Goal: Task Accomplishment & Management: Complete application form

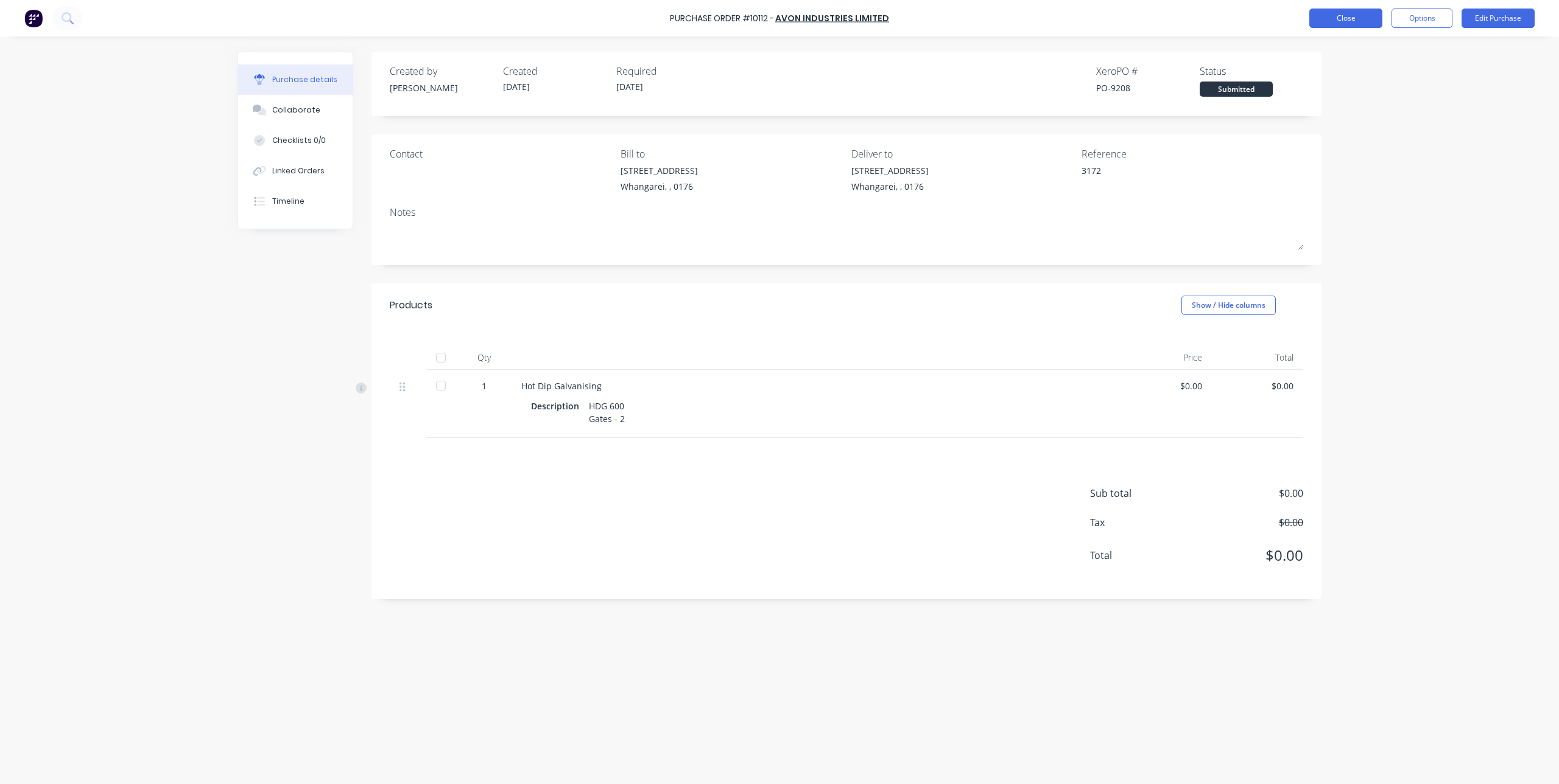
click at [1372, 21] on button "Close" at bounding box center [1345, 18] width 73 height 20
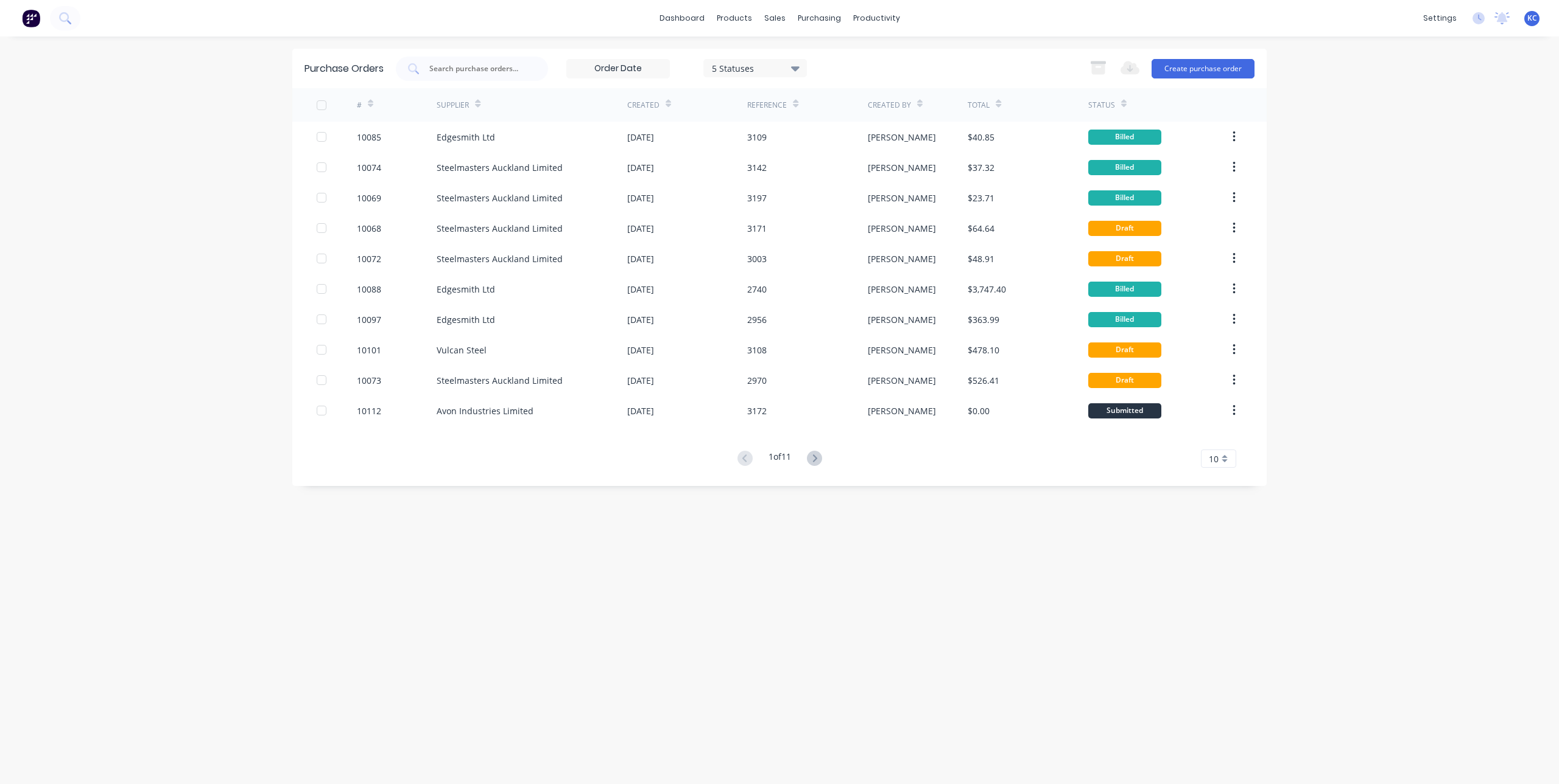
click at [894, 598] on div "Purchase Orders 5 Statuses 5 Statuses Export to Excel (XLSX) Create purchase or…" at bounding box center [779, 410] width 974 height 724
click at [472, 69] on input "text" at bounding box center [478, 69] width 101 height 12
click at [34, 23] on img at bounding box center [31, 18] width 18 height 18
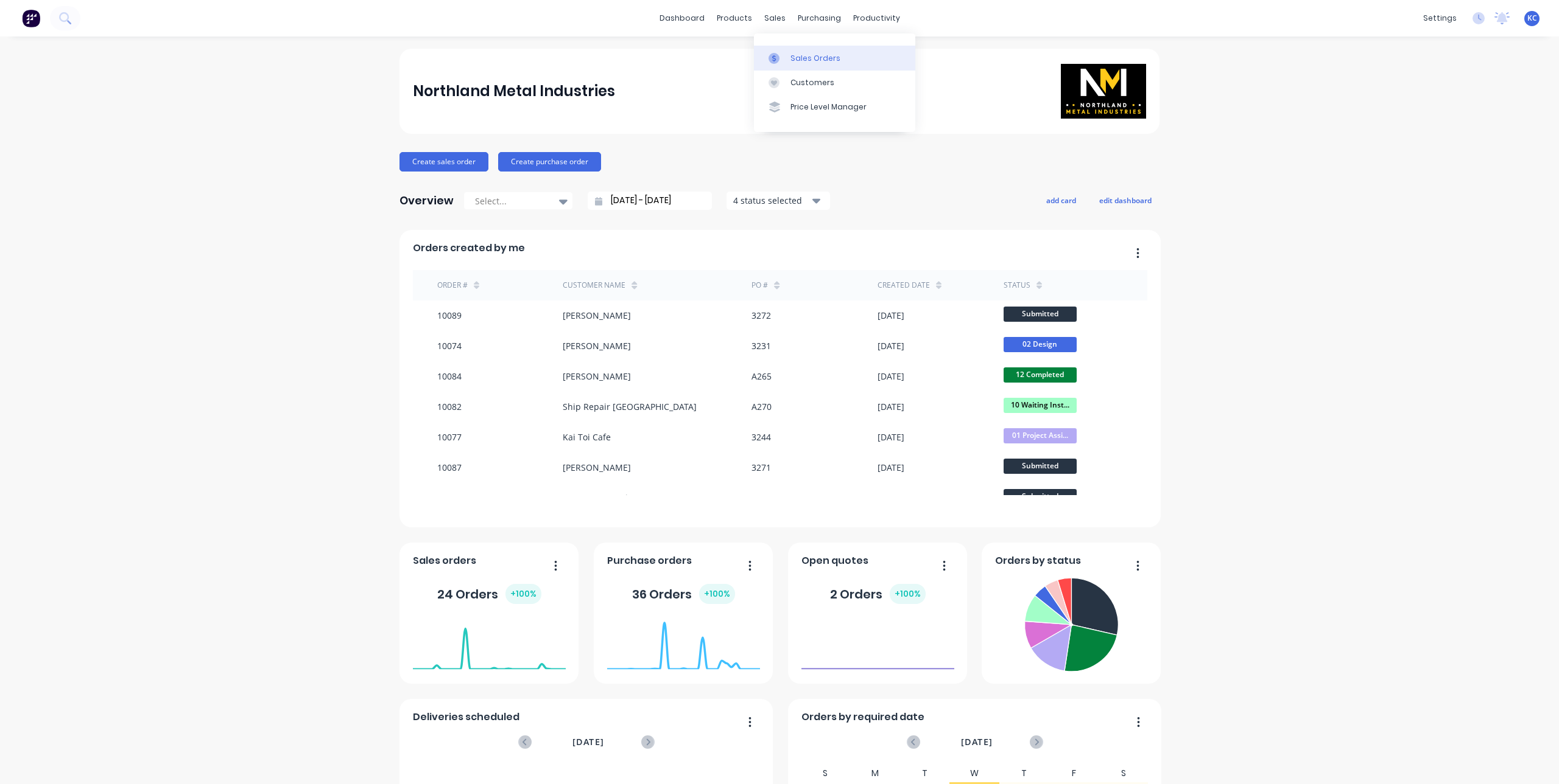
click at [788, 49] on link "Sales Orders" at bounding box center [834, 58] width 161 height 24
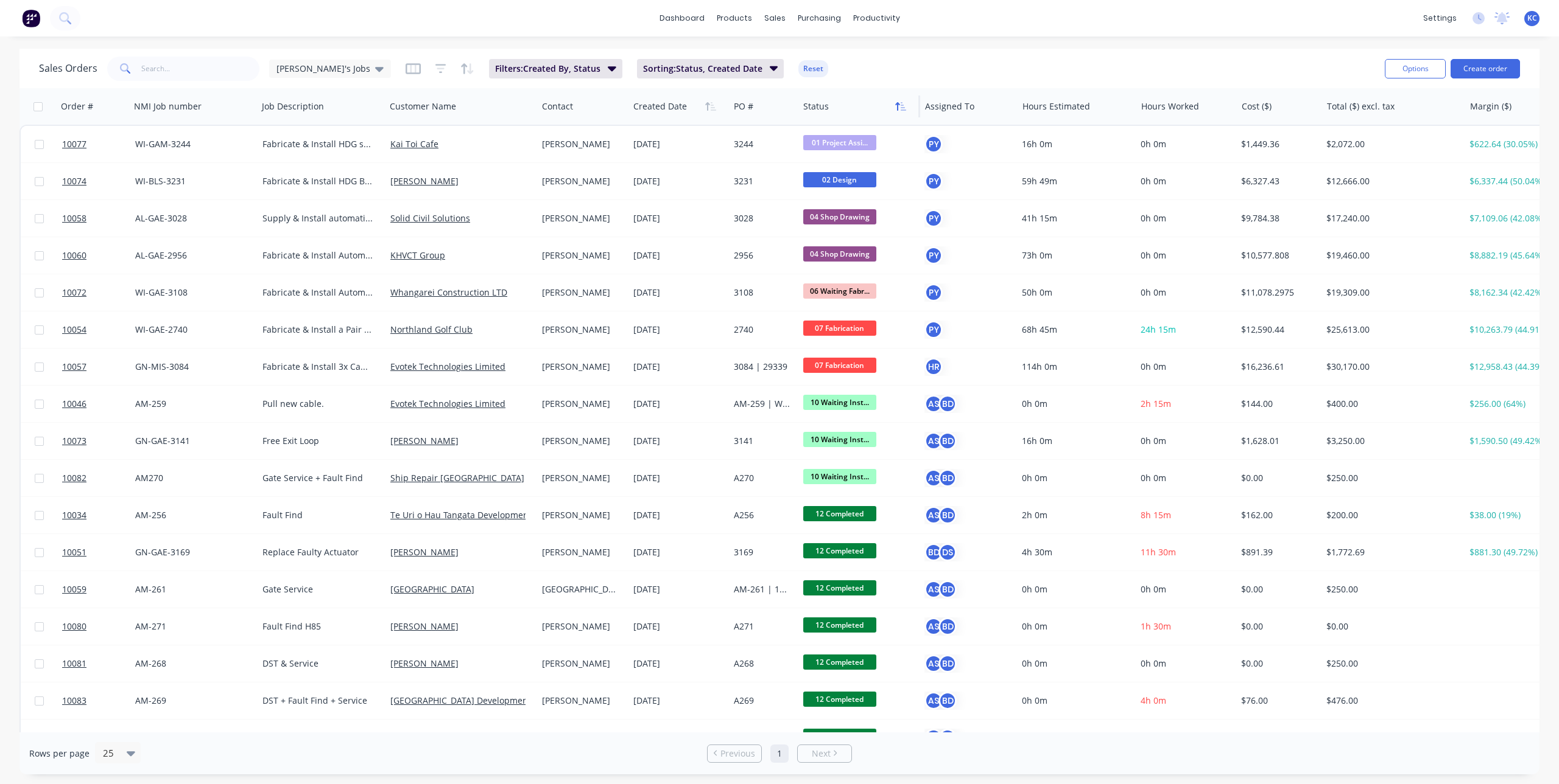
click at [895, 105] on icon "button" at bounding box center [900, 106] width 11 height 10
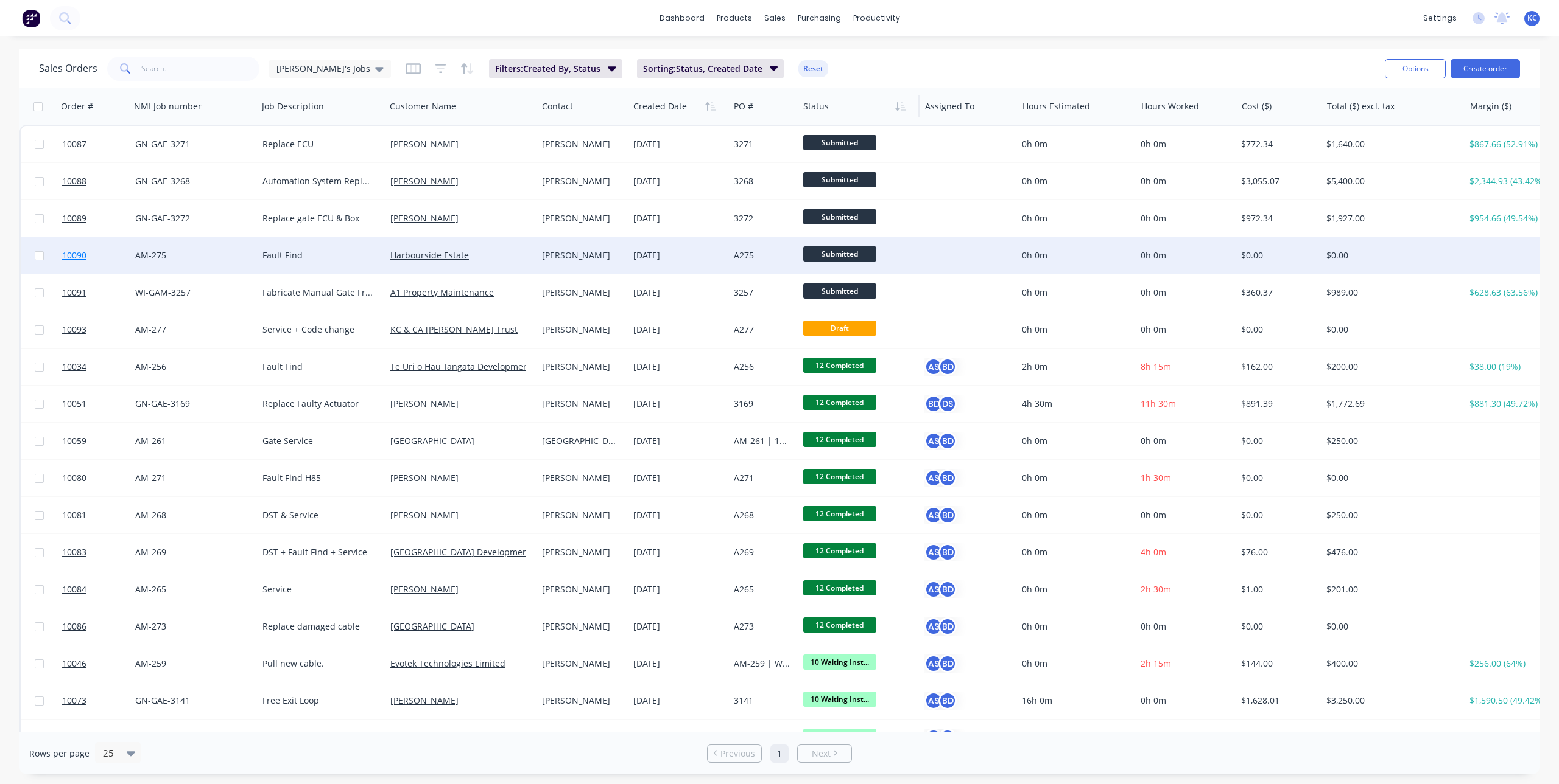
click at [72, 256] on span "10090" at bounding box center [74, 255] width 24 height 12
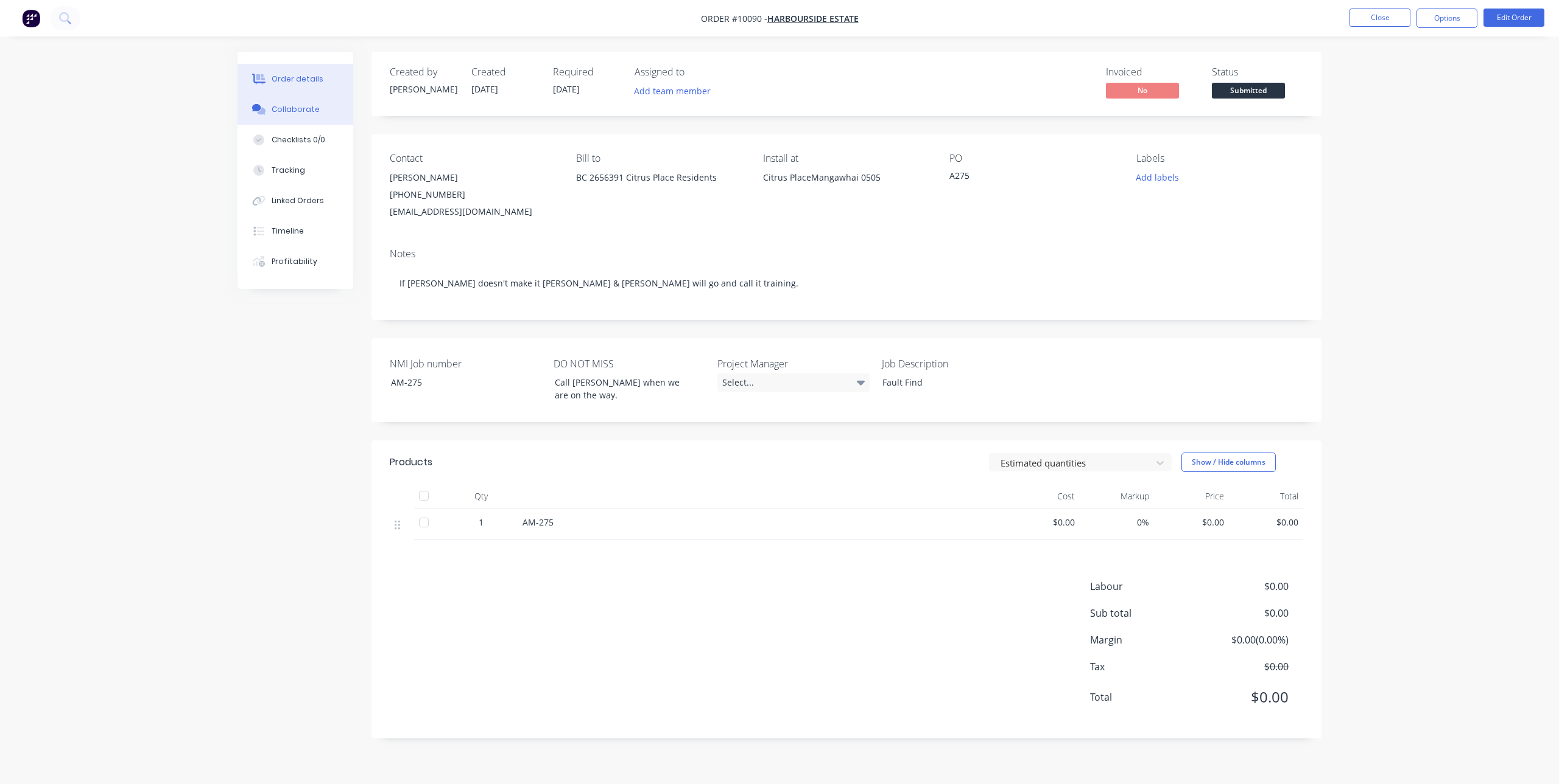
click at [301, 103] on button "Collaborate" at bounding box center [295, 110] width 116 height 31
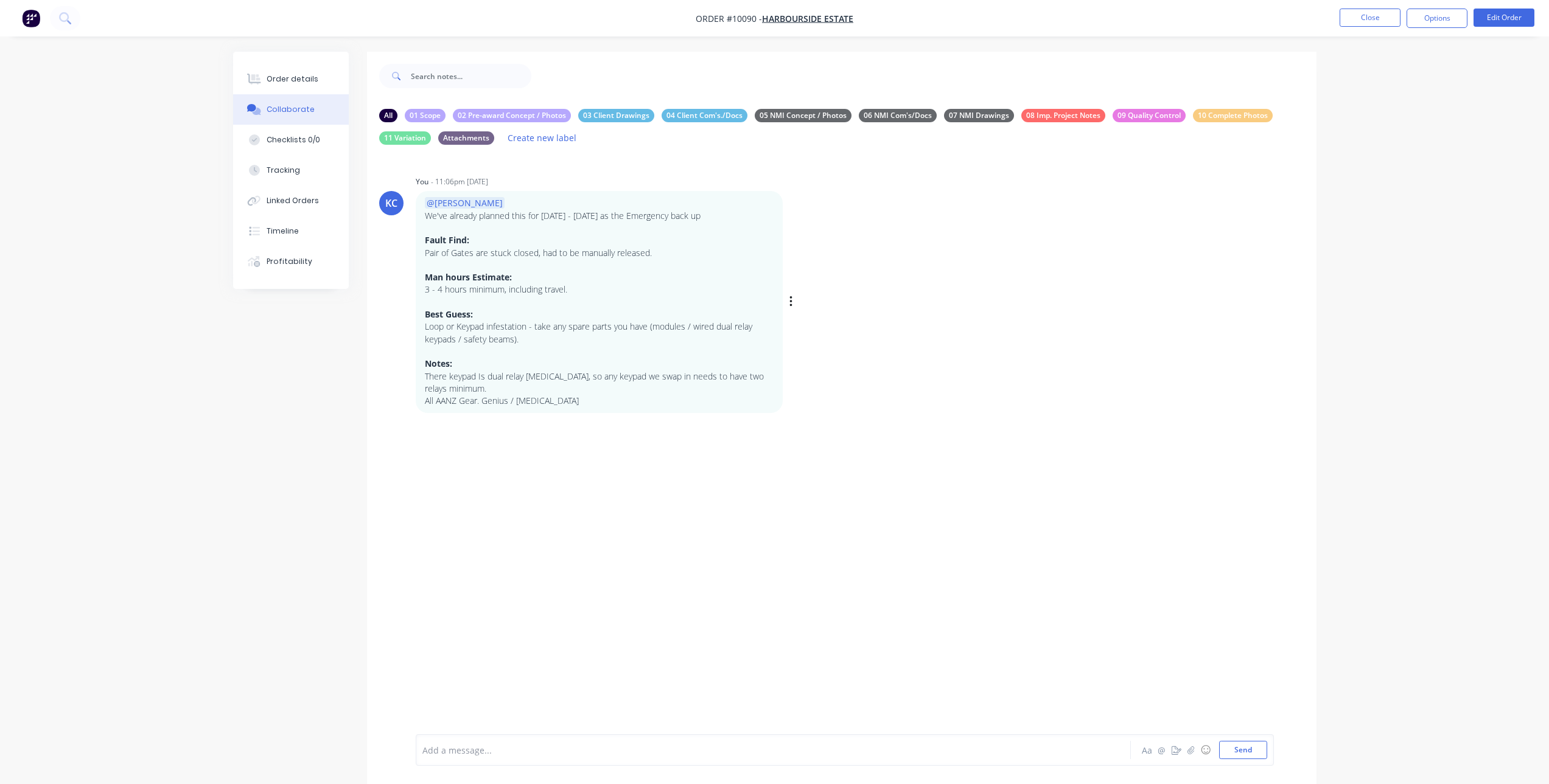
scroll to position [39, 0]
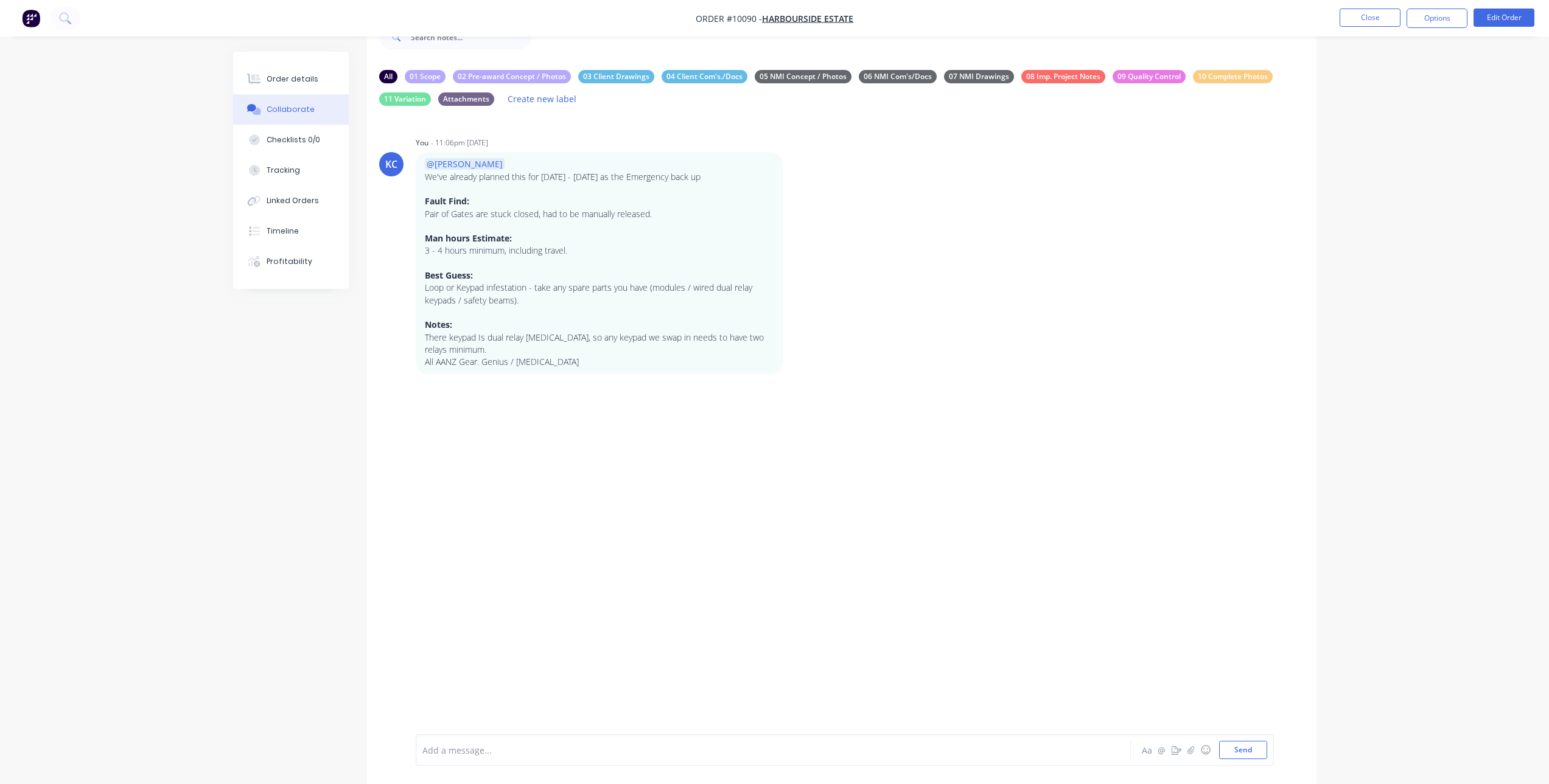
click at [564, 751] on div at bounding box center [740, 750] width 633 height 13
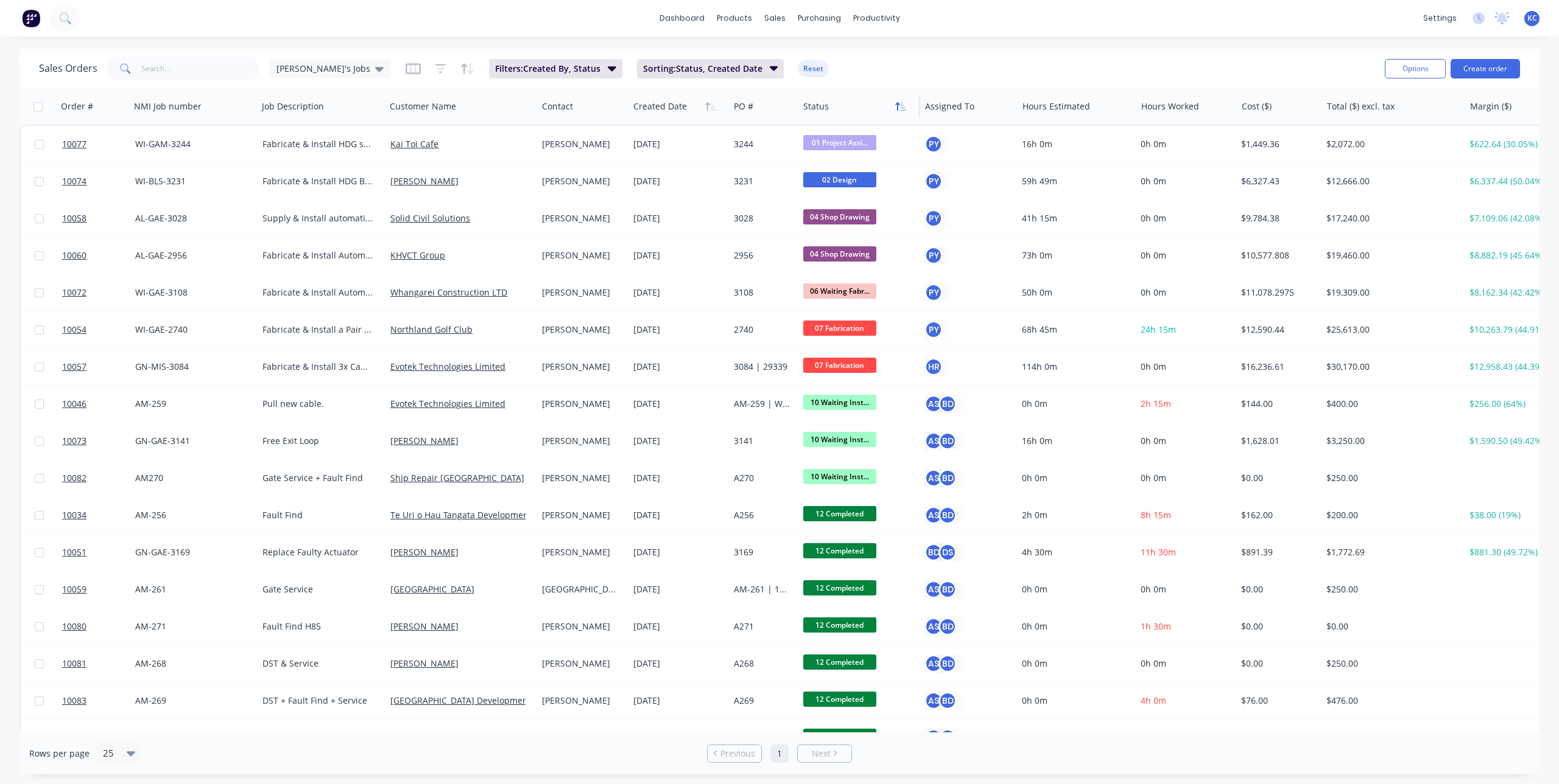
click at [905, 112] on button "button" at bounding box center [900, 107] width 18 height 18
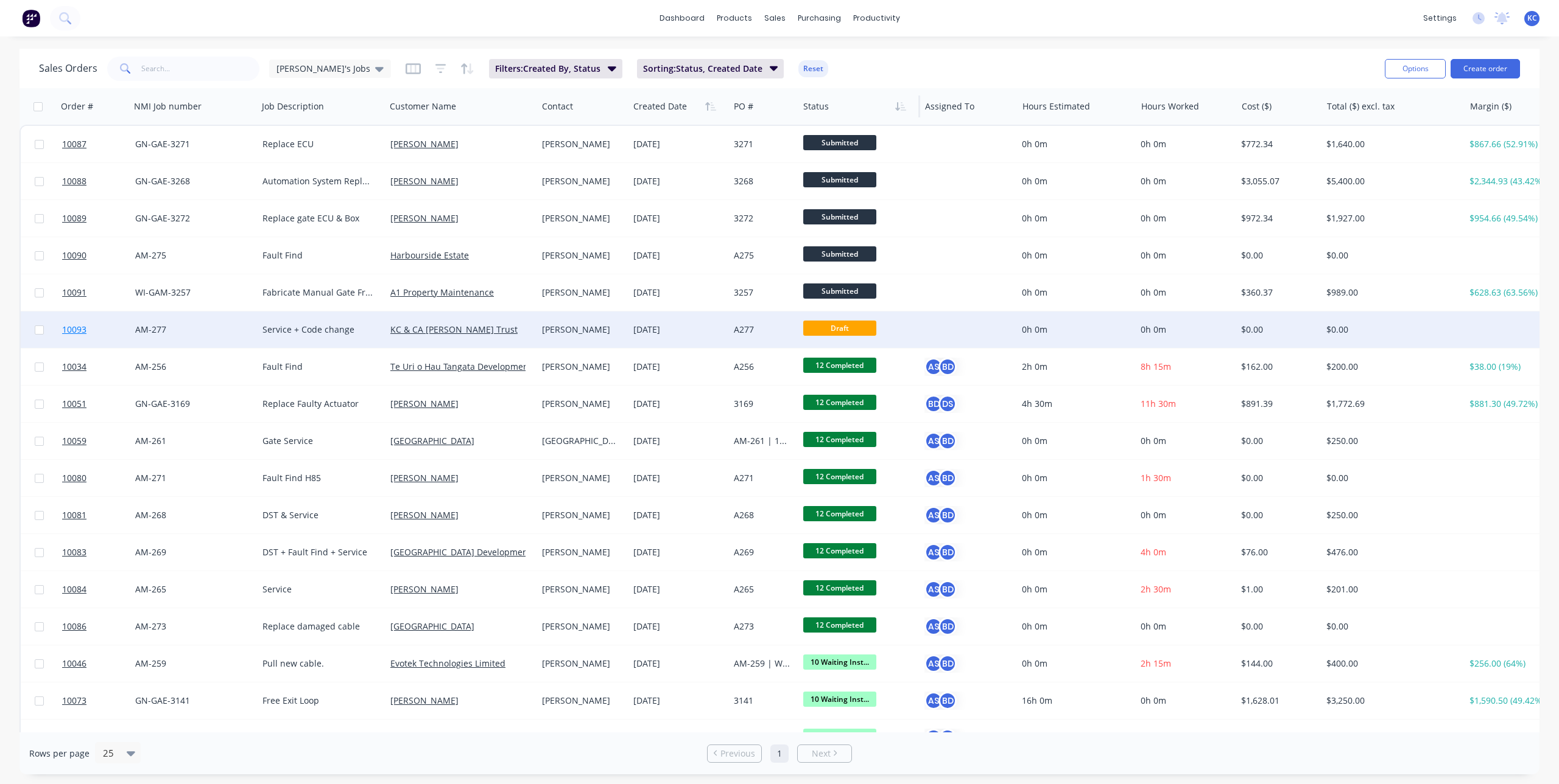
click at [82, 328] on span "10093" at bounding box center [74, 329] width 24 height 12
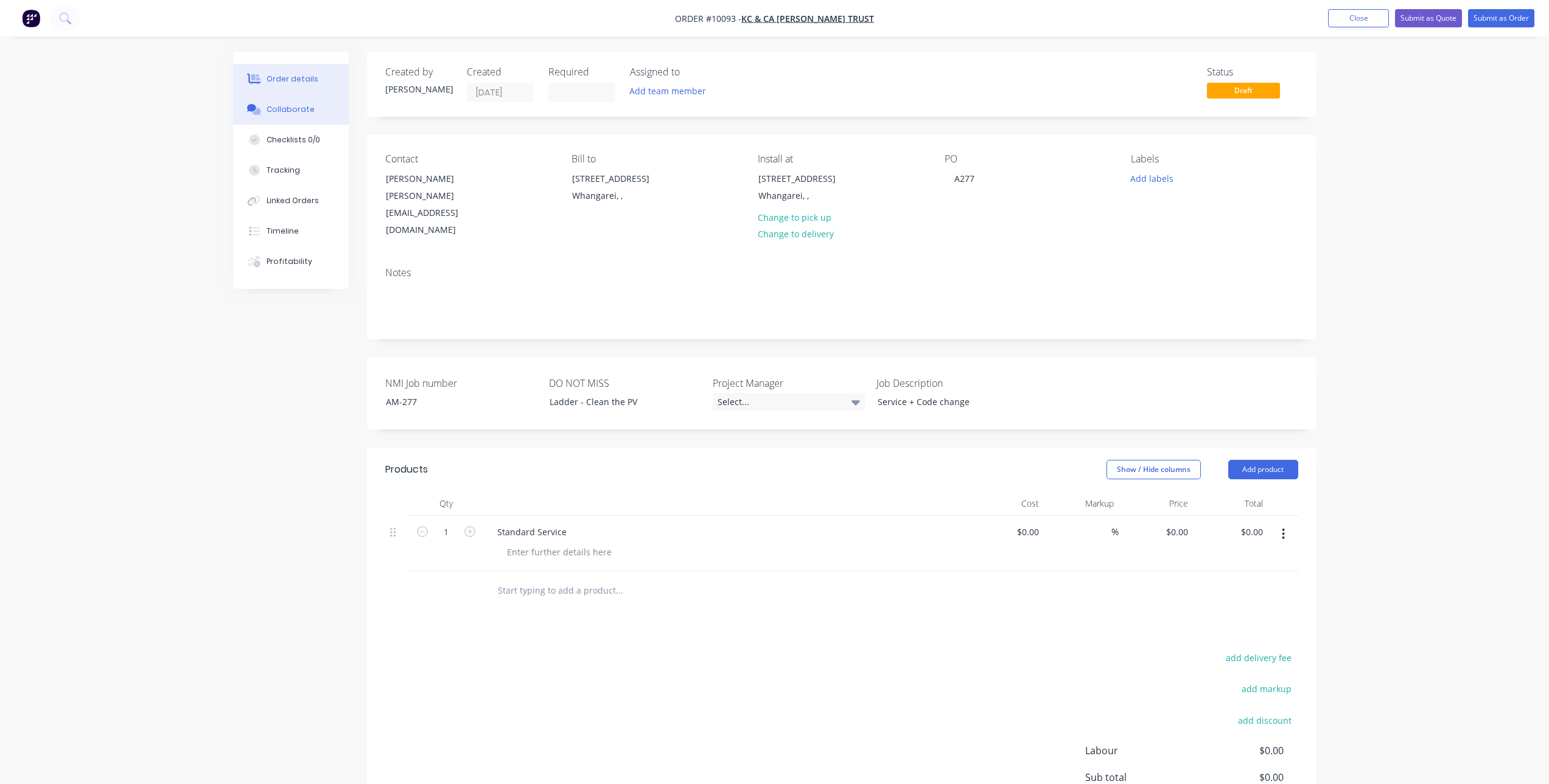
click at [314, 110] on button "Collaborate" at bounding box center [291, 110] width 116 height 31
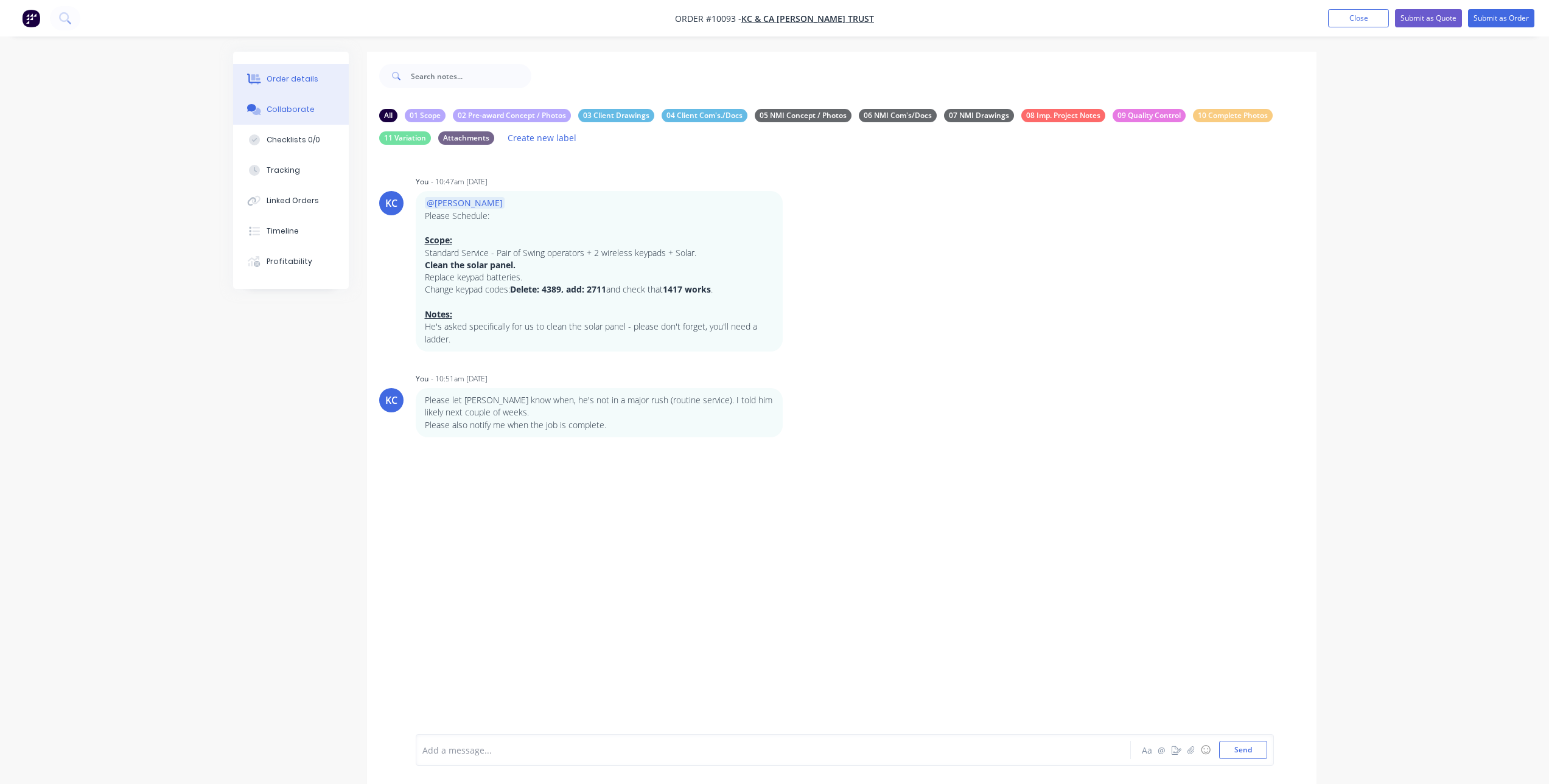
click at [309, 74] on div "Order details" at bounding box center [292, 79] width 52 height 11
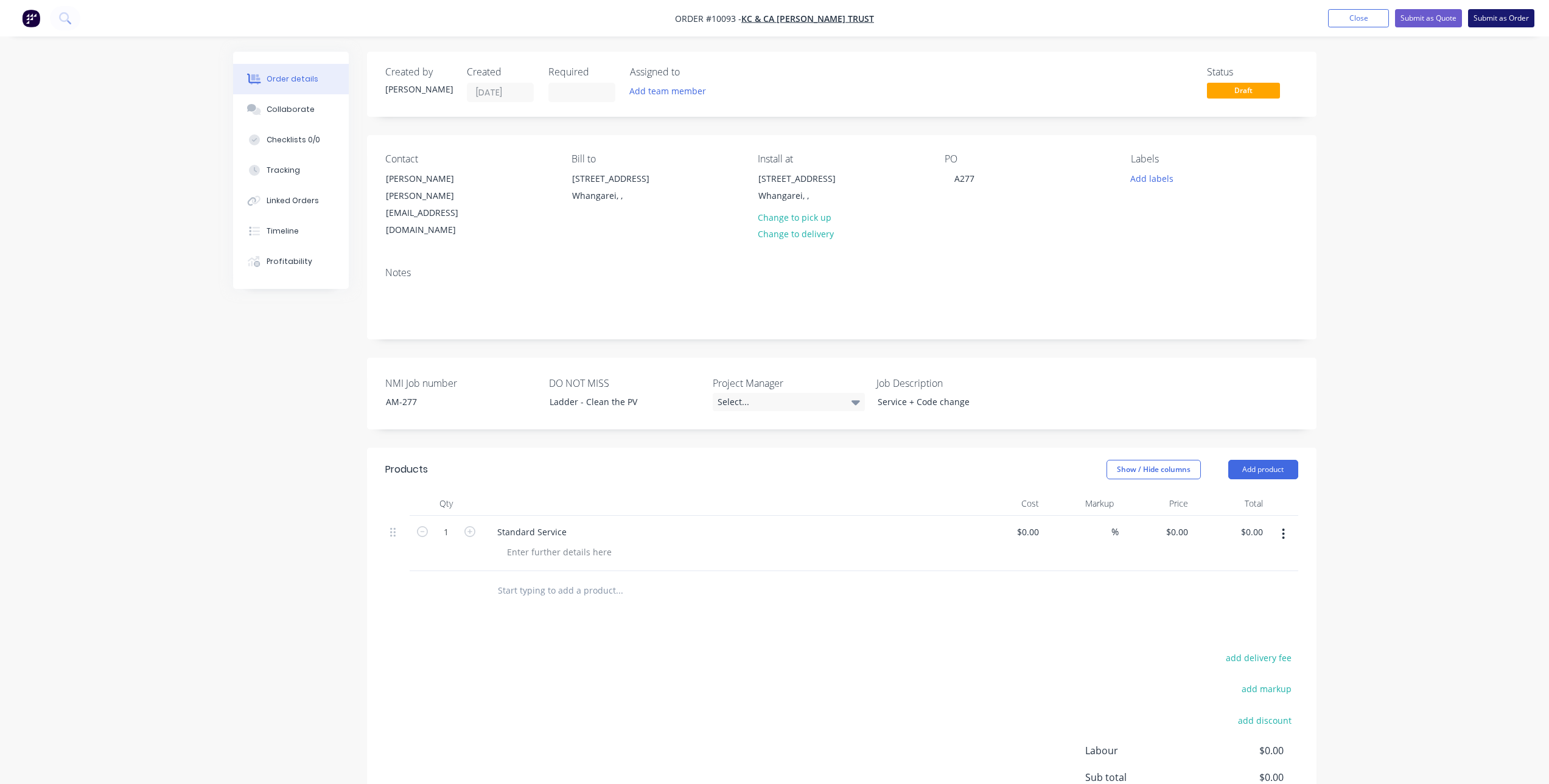
click at [1482, 18] on button "Submit as Order" at bounding box center [1501, 18] width 66 height 18
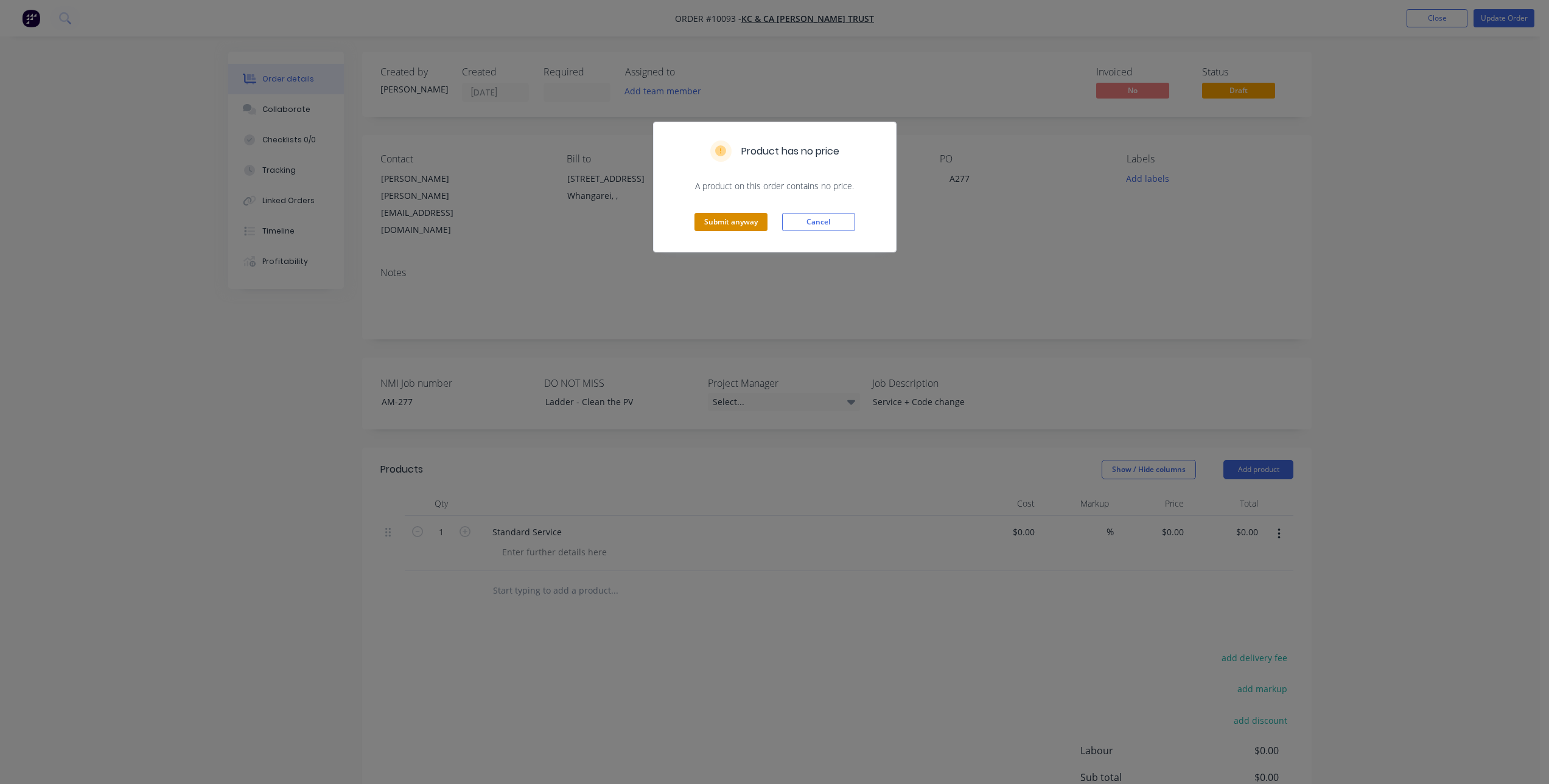
click at [712, 224] on button "Submit anyway" at bounding box center [731, 222] width 73 height 18
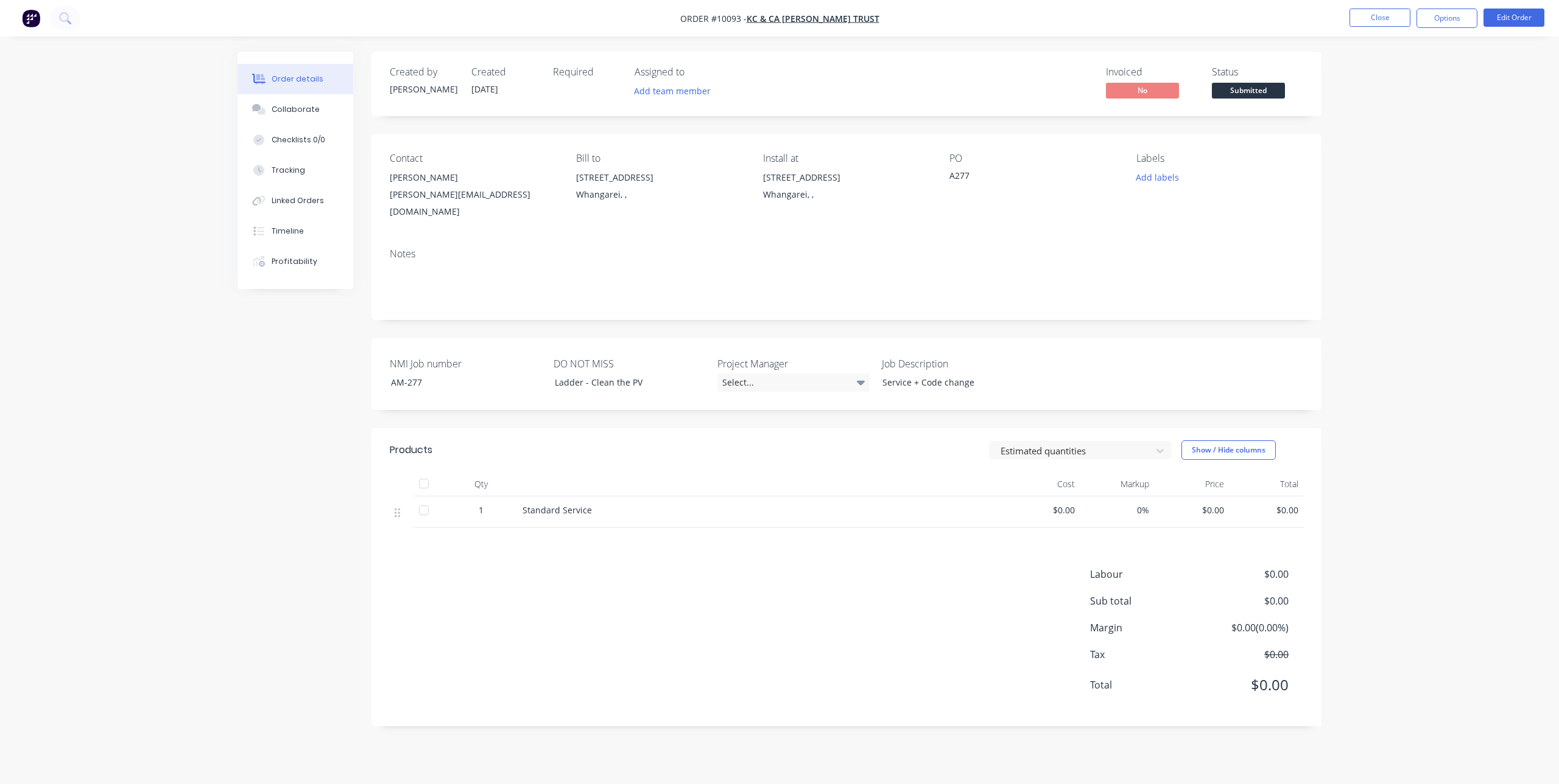
drag, startPoint x: 1062, startPoint y: 671, endPoint x: 1086, endPoint y: 703, distance: 40.0
click at [1086, 703] on div "Products Estimated quantities Show / Hide columns Qty Cost Markup Price Total 1…" at bounding box center [846, 577] width 950 height 298
click at [27, 20] on img "button" at bounding box center [31, 18] width 18 height 18
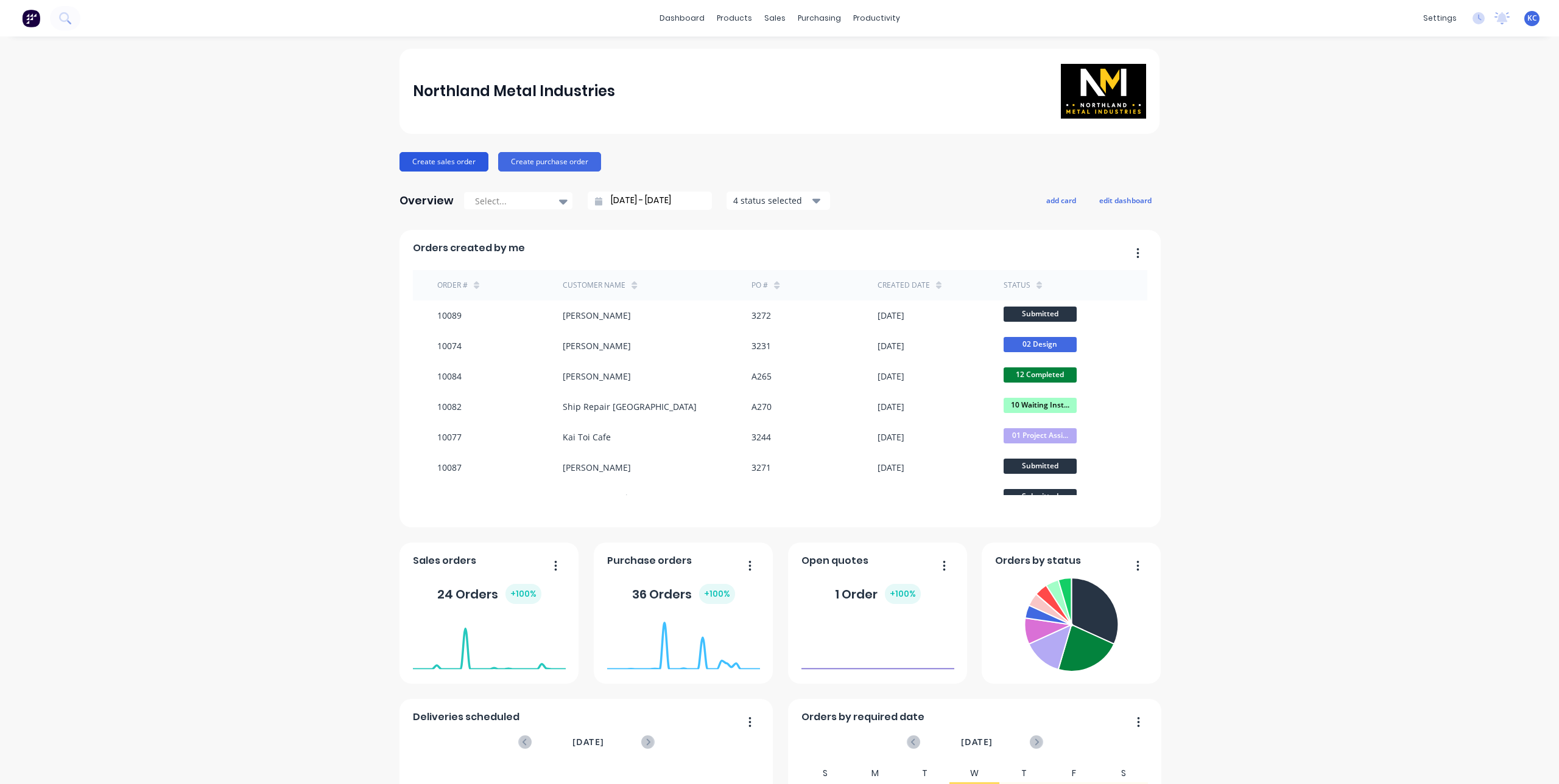
click at [448, 156] on button "Create sales order" at bounding box center [443, 162] width 89 height 20
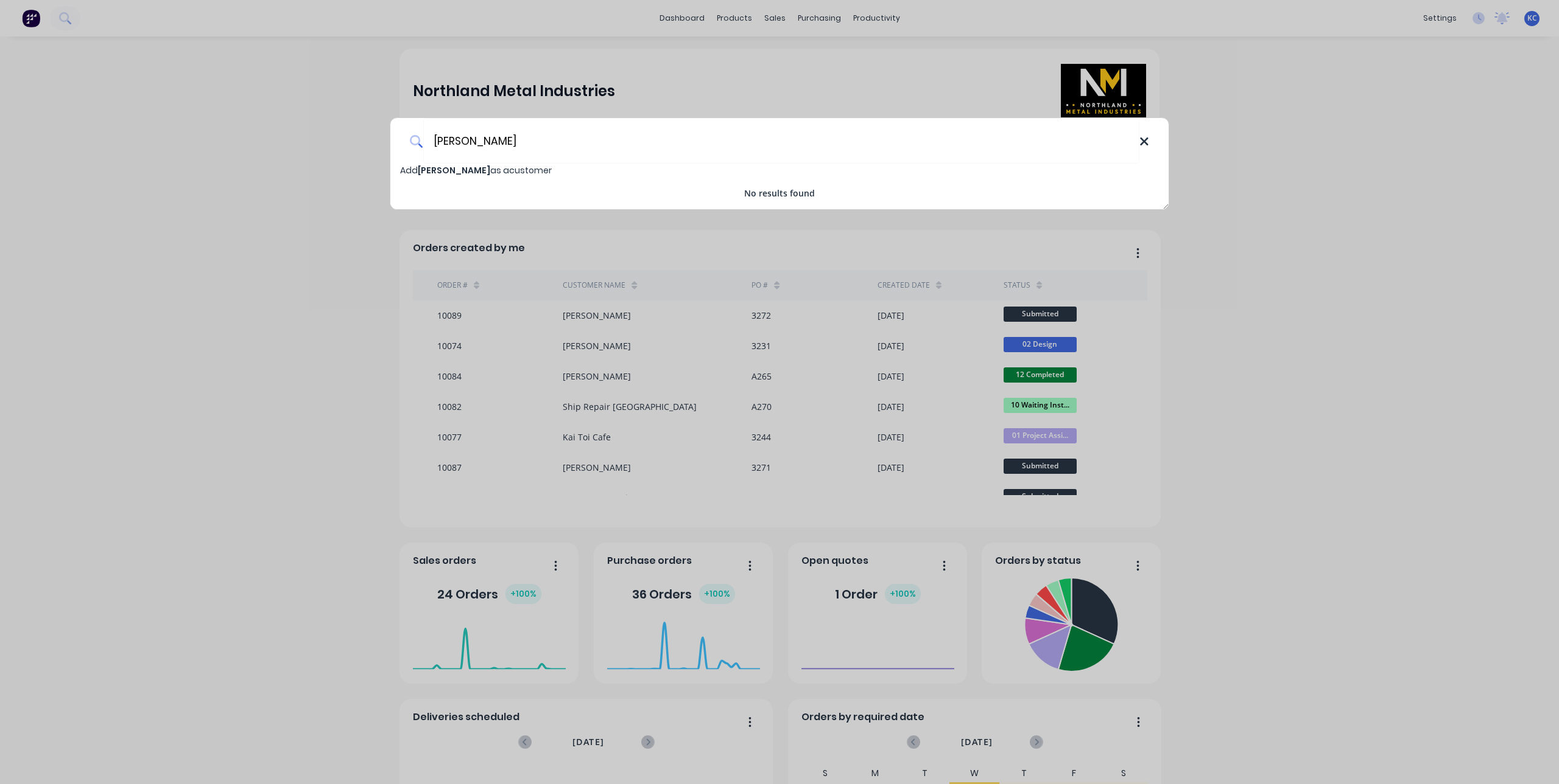
type input "[PERSON_NAME]"
click at [1146, 140] on icon at bounding box center [1144, 141] width 8 height 8
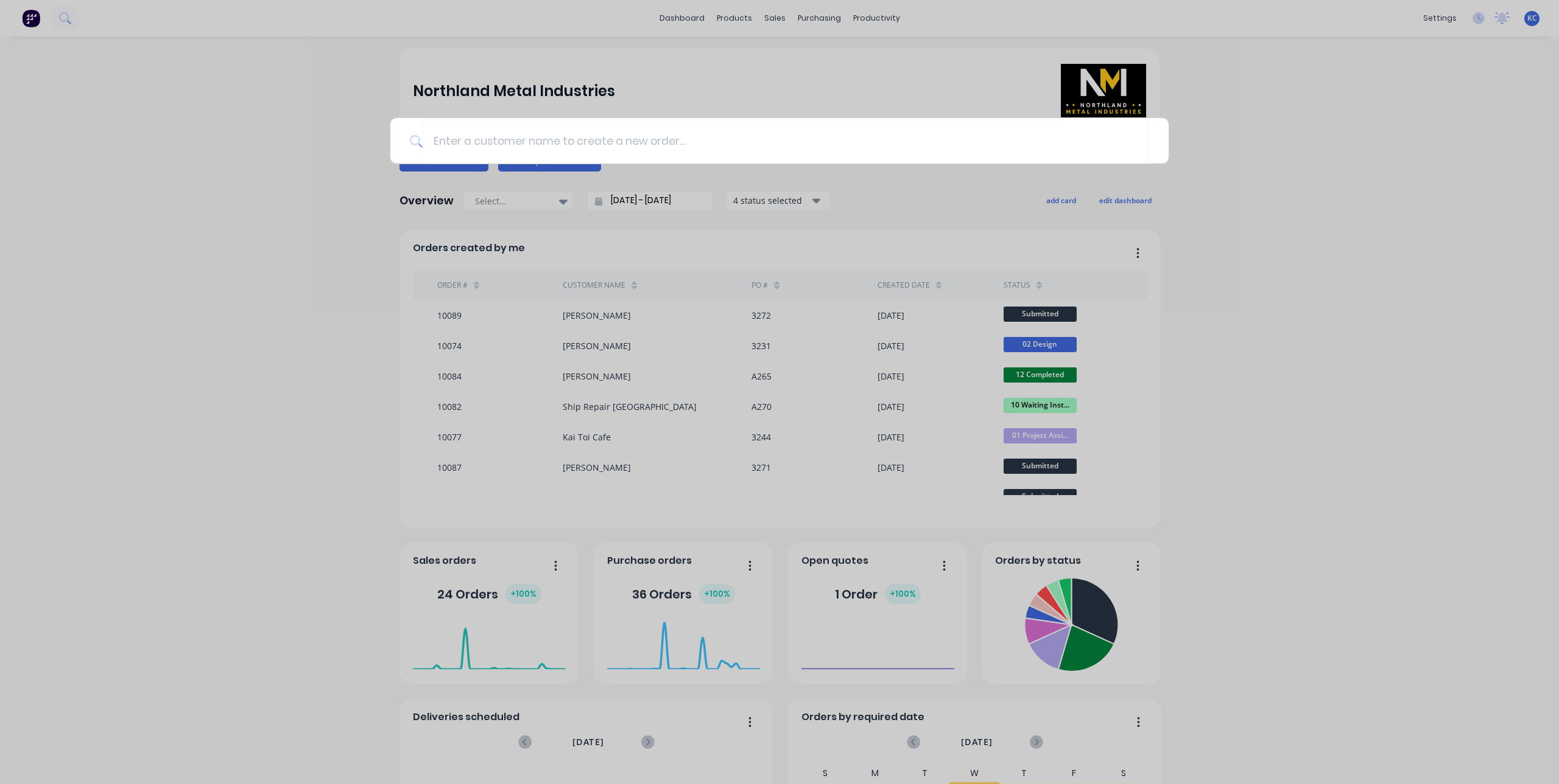
click at [1295, 155] on div at bounding box center [779, 392] width 1559 height 784
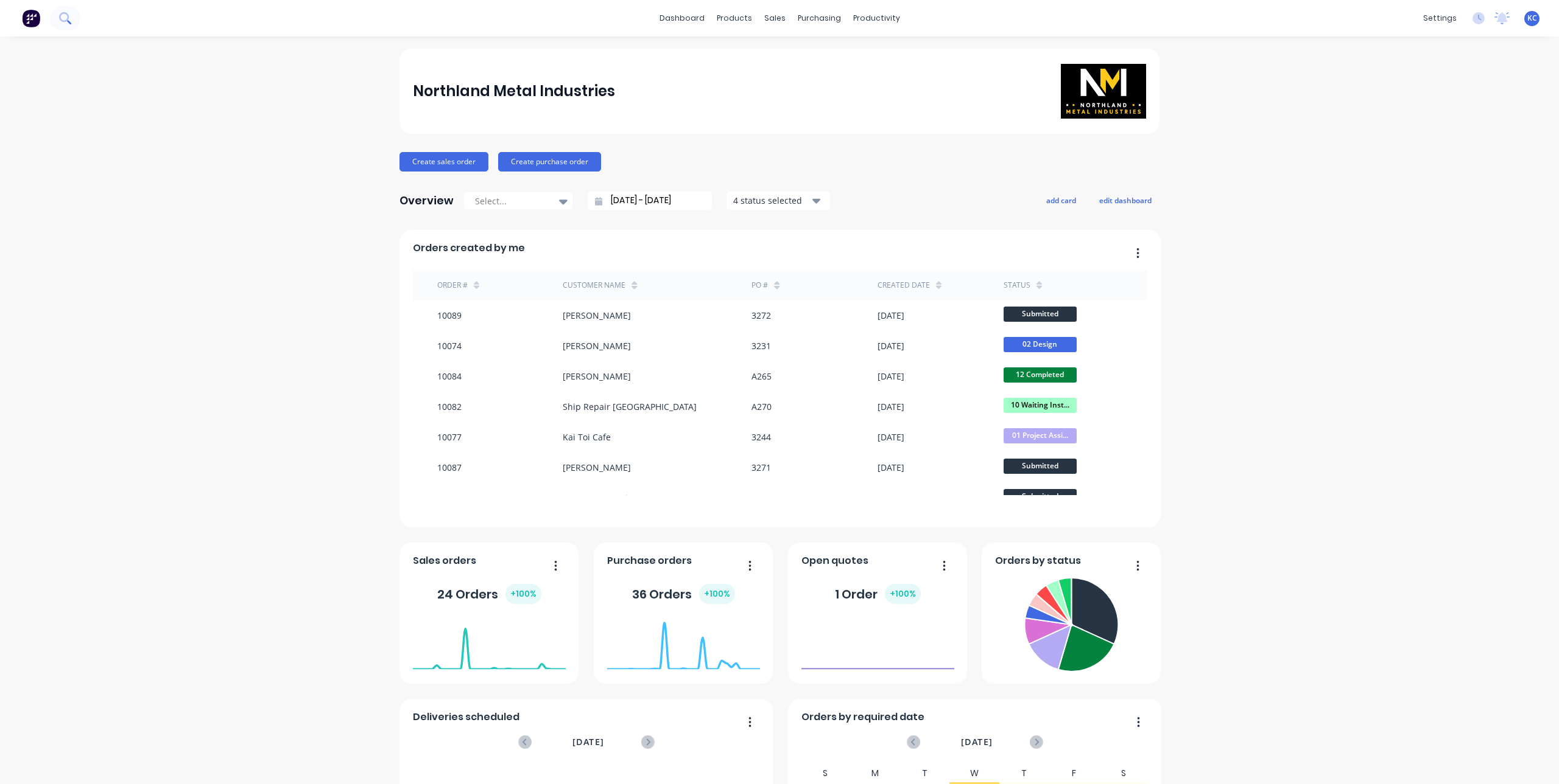
click at [72, 19] on button at bounding box center [65, 18] width 31 height 24
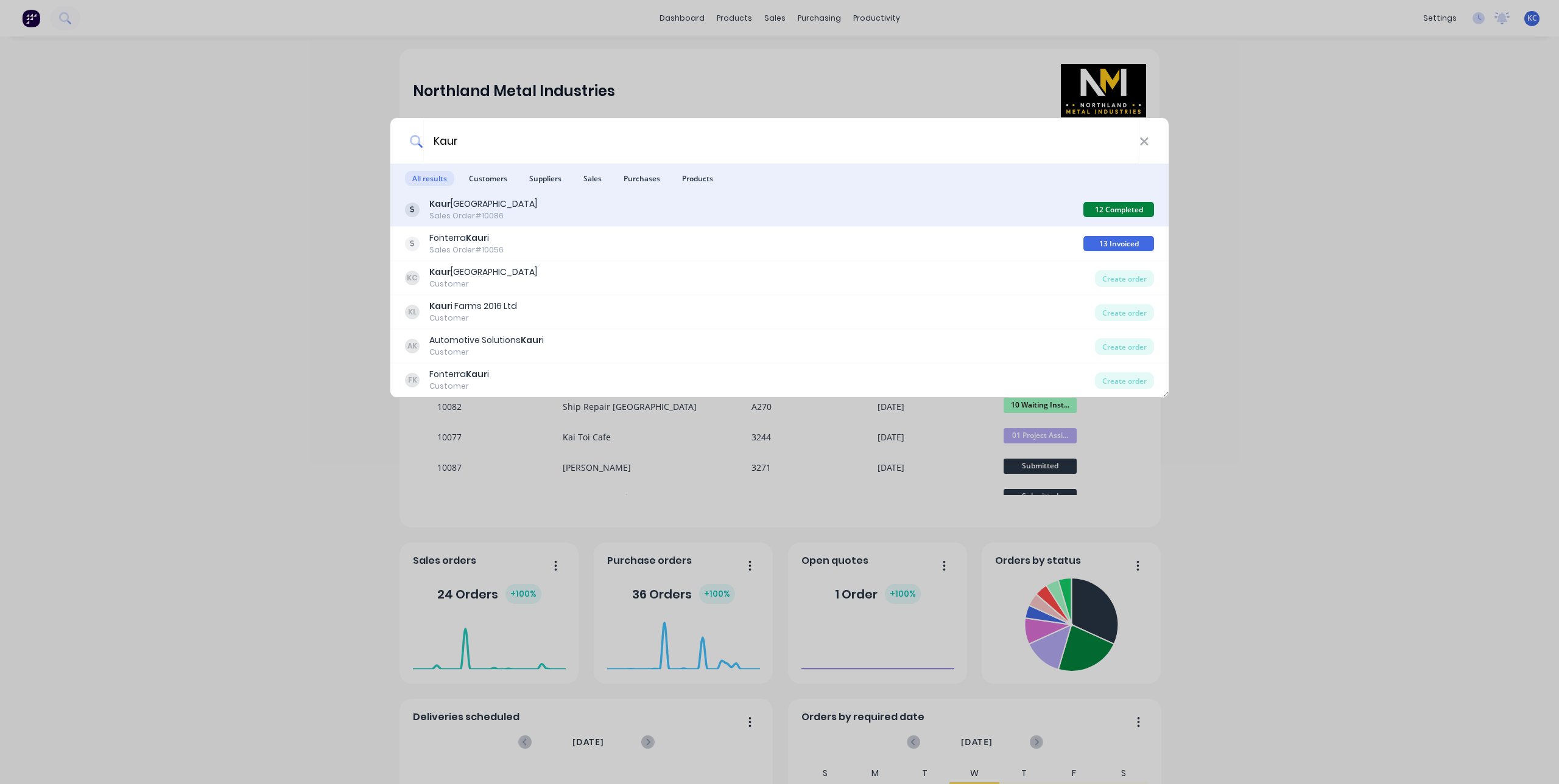
type input "Kaur"
click at [451, 197] on div "Kaur ilands Skills Centre Sales Order #10086 12 Completed" at bounding box center [779, 210] width 778 height 34
